Goal: Navigation & Orientation: Find specific page/section

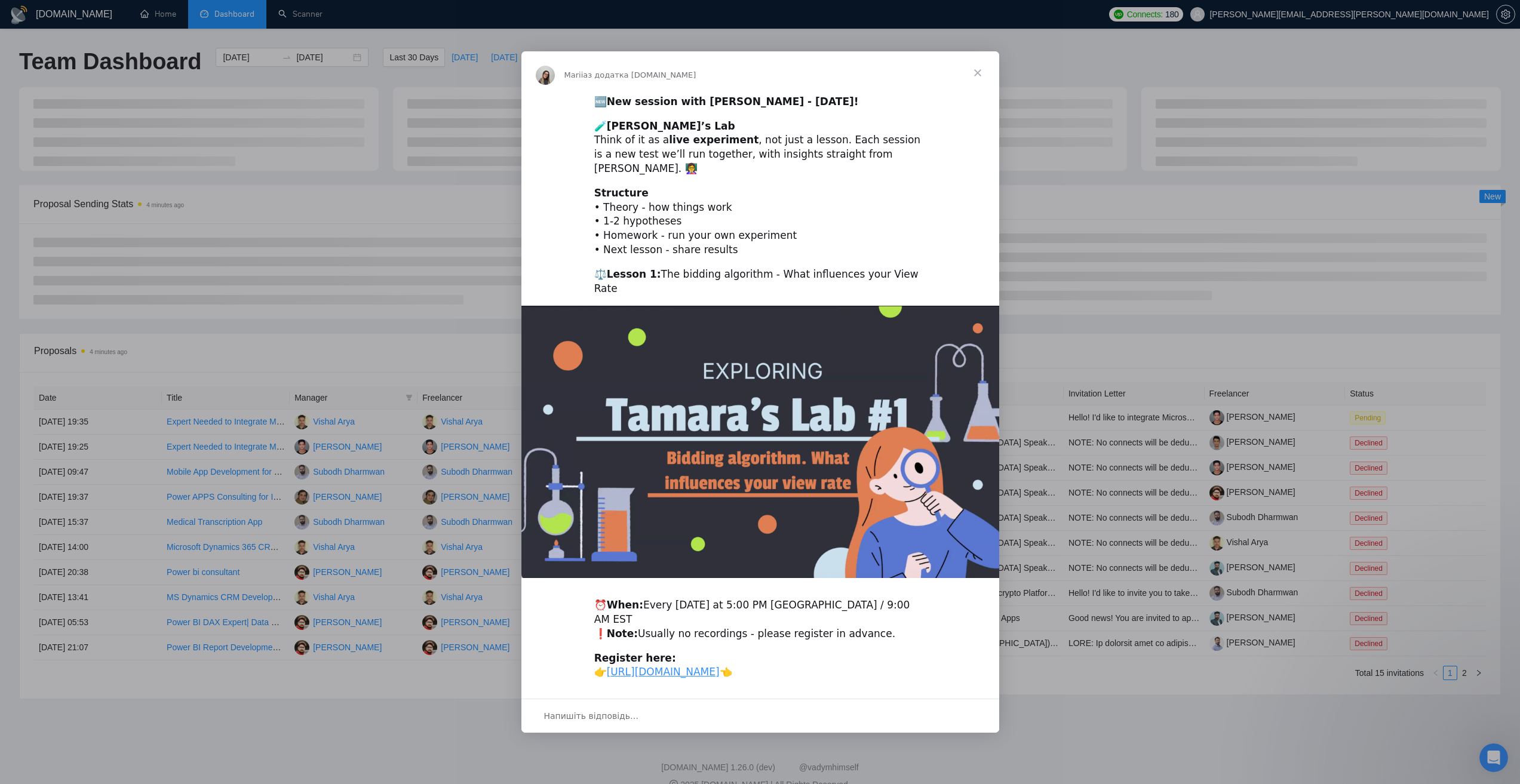
click at [979, 79] on span "Закрити" at bounding box center [977, 73] width 43 height 43
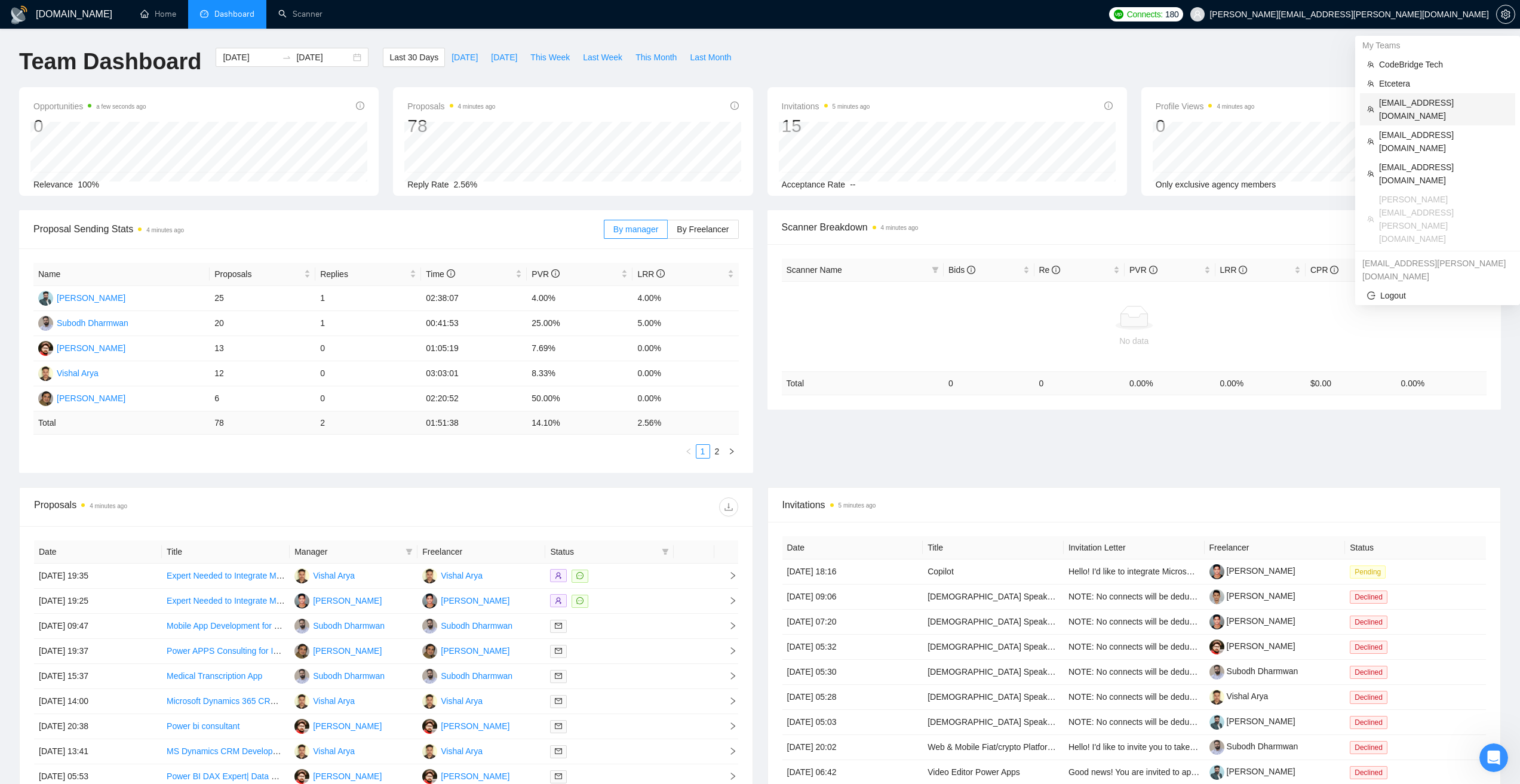
click at [1413, 98] on span "kimmerritt@theurldr.com" at bounding box center [1443, 109] width 129 height 26
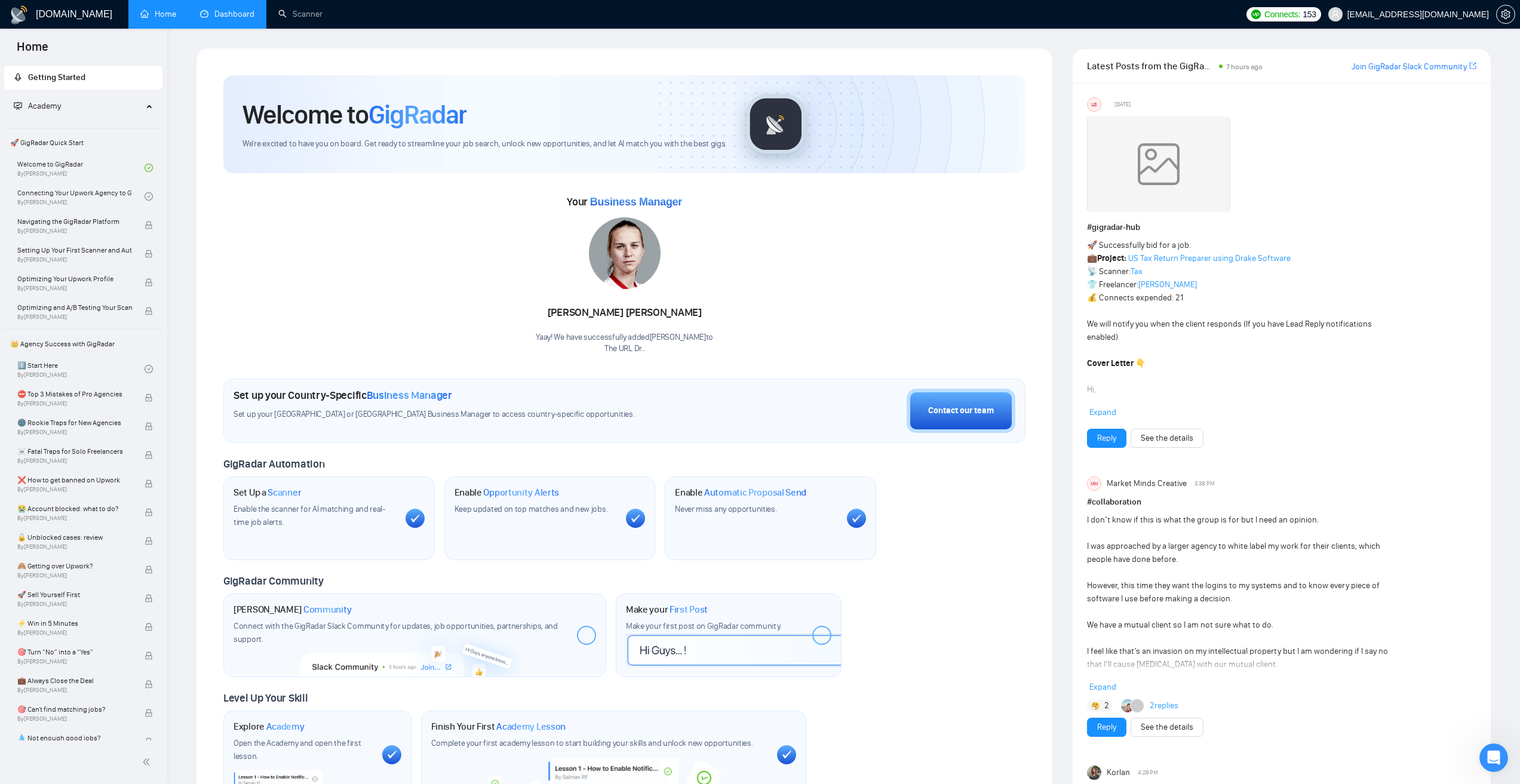
click at [234, 15] on link "Dashboard" at bounding box center [227, 14] width 54 height 10
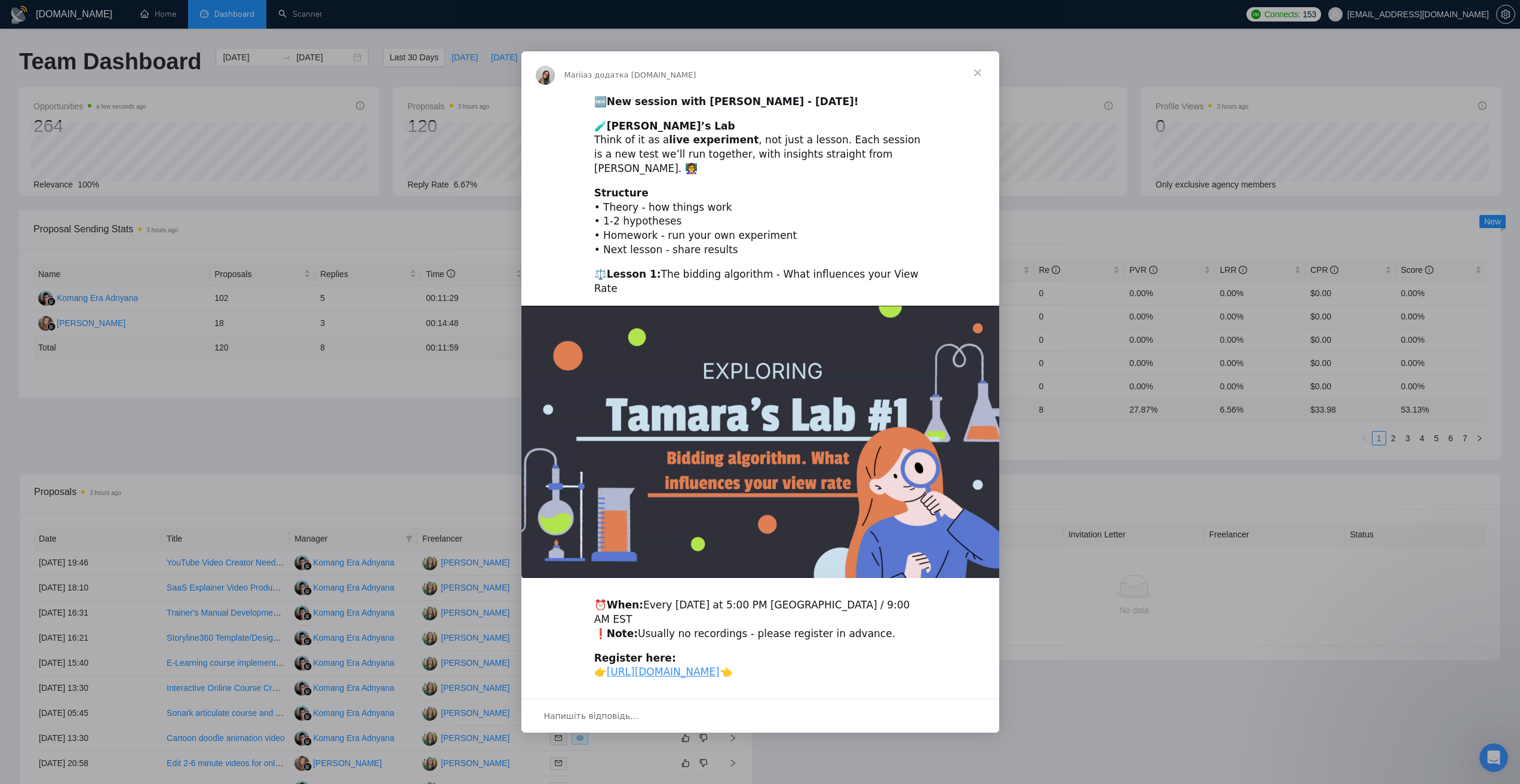
click at [973, 77] on span "Закрити" at bounding box center [977, 73] width 43 height 43
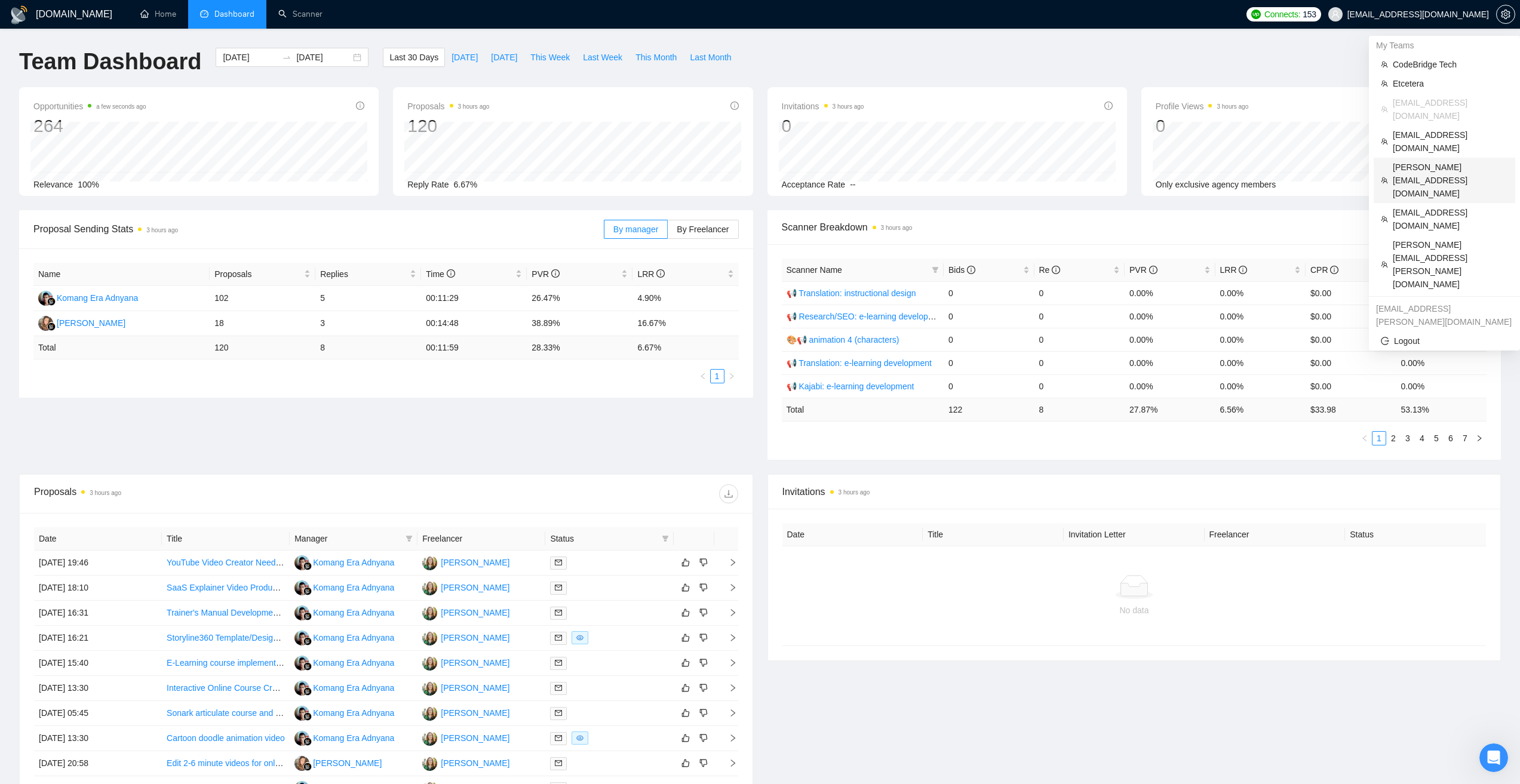
click at [1420, 158] on li "daniel@buildbetterfunnels.io" at bounding box center [1445, 180] width 142 height 46
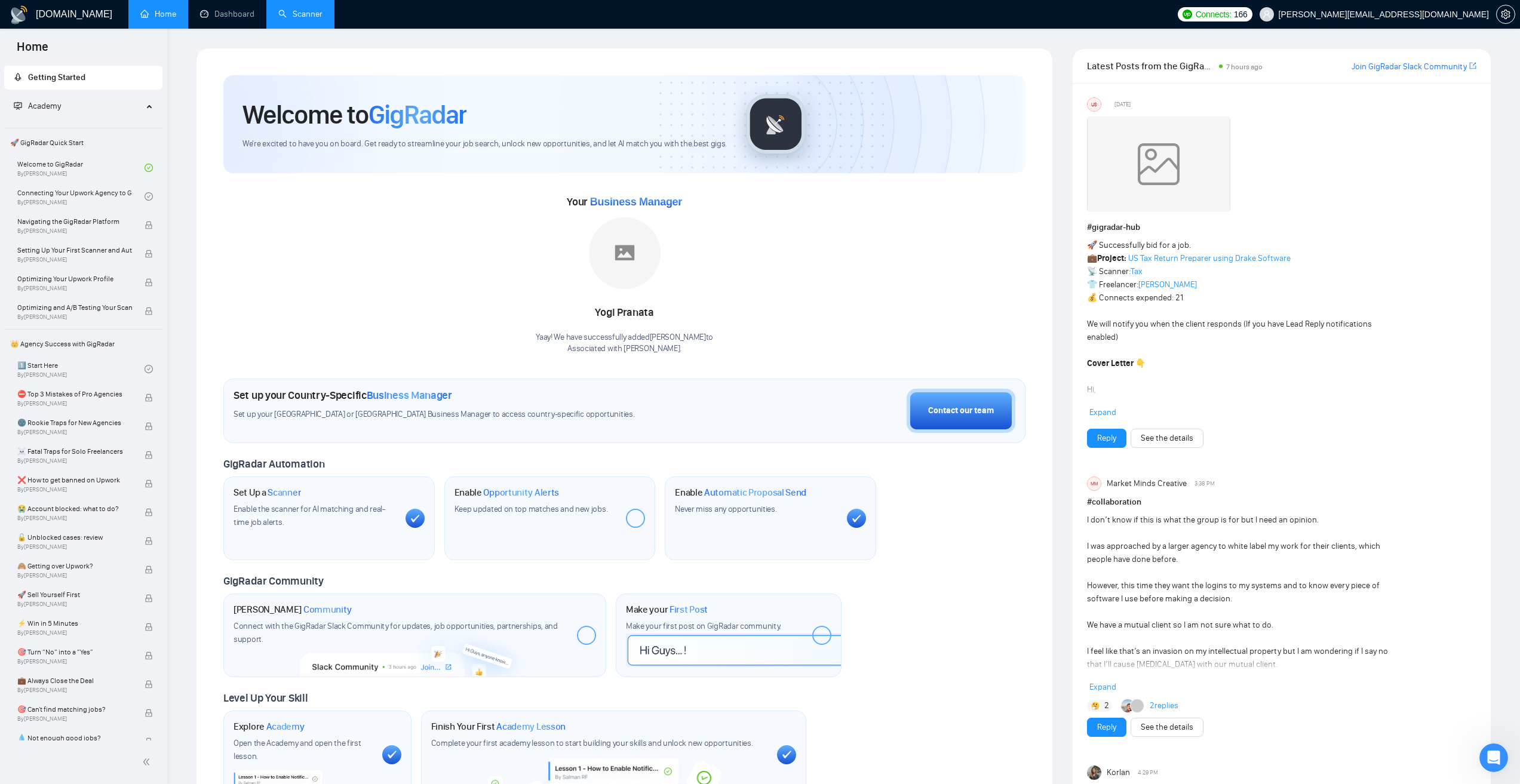
click at [308, 17] on link "Scanner" at bounding box center [300, 14] width 44 height 10
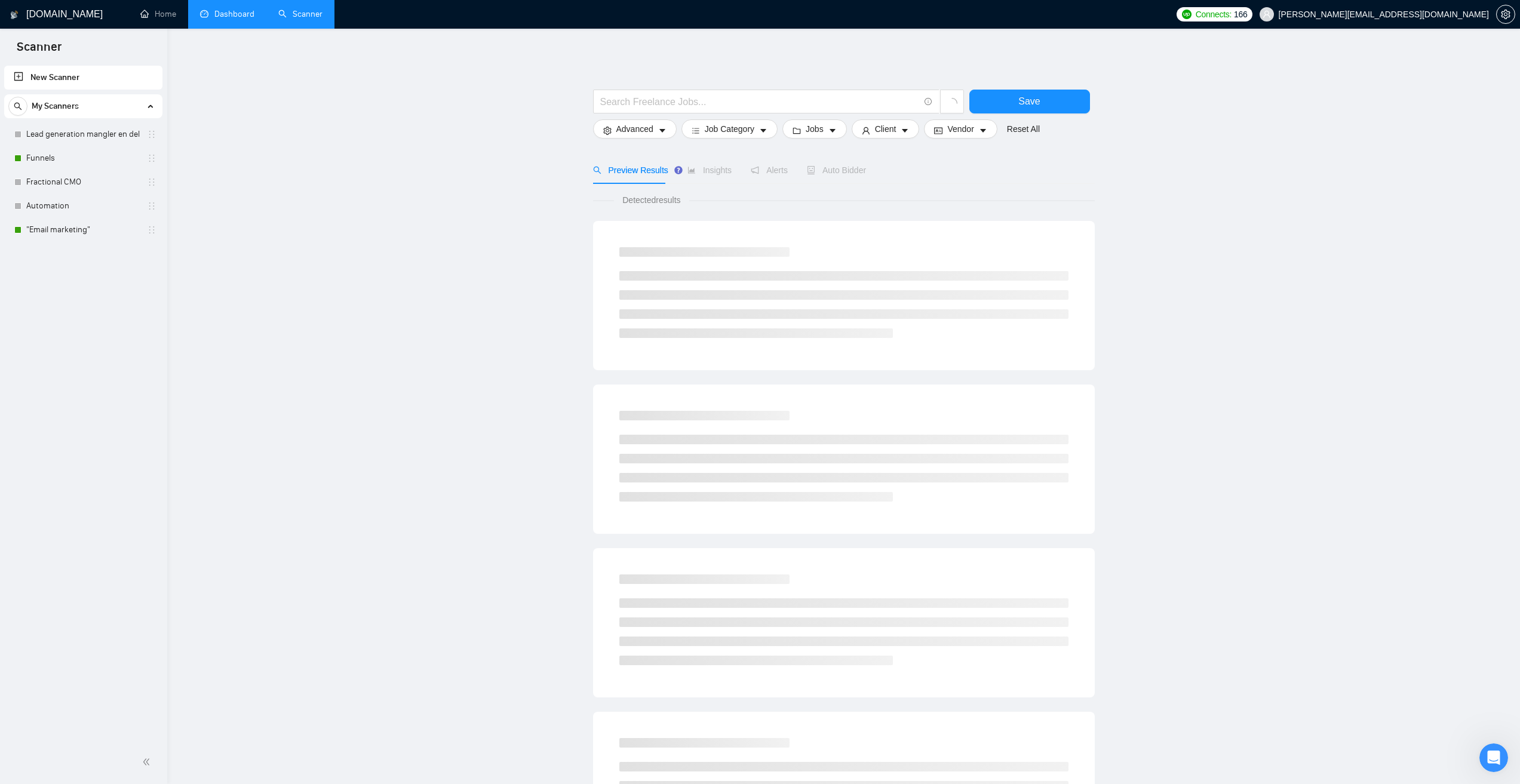
click at [207, 15] on link "Dashboard" at bounding box center [227, 14] width 54 height 10
